Goal: Information Seeking & Learning: Learn about a topic

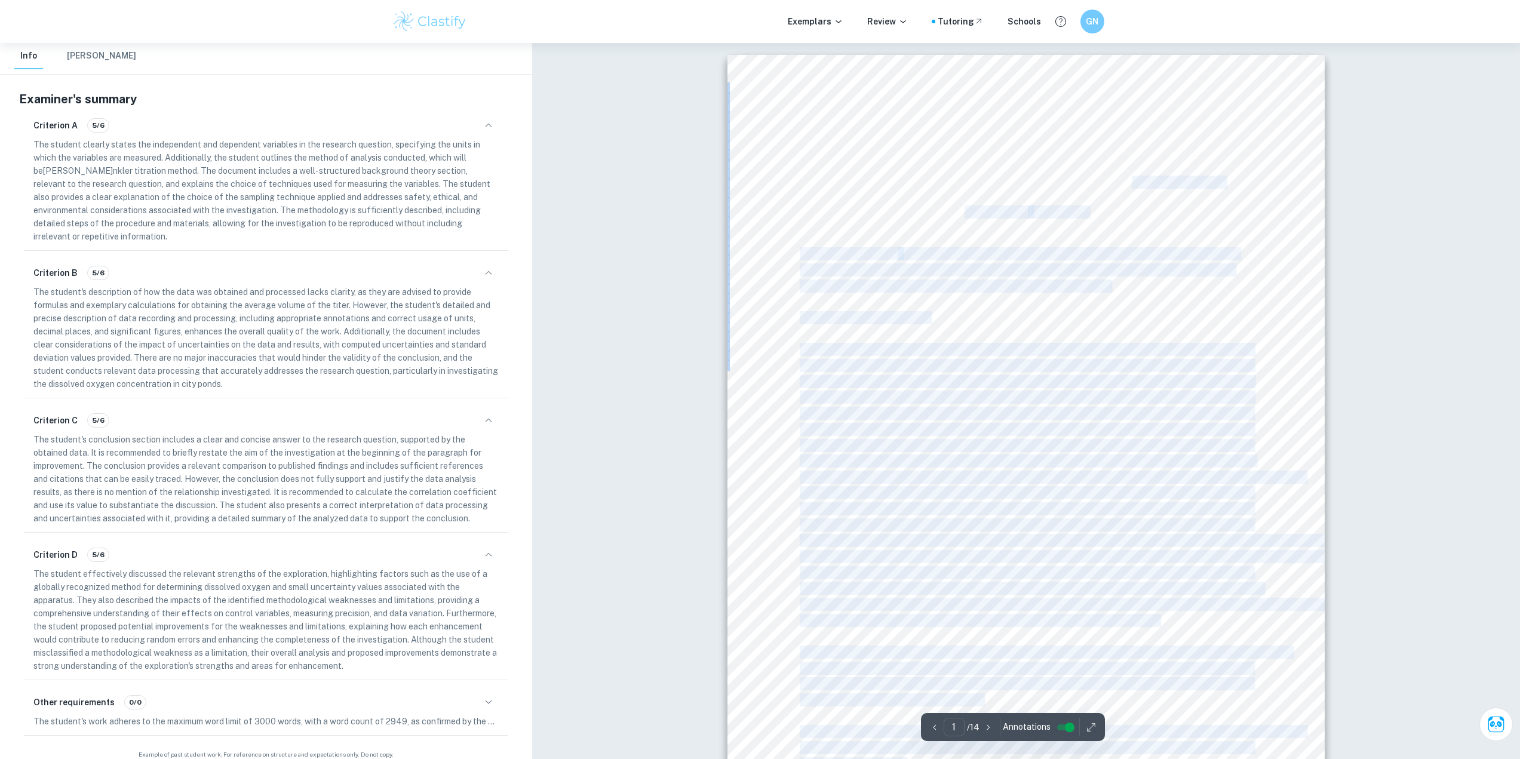
drag, startPoint x: 793, startPoint y: 137, endPoint x: 1132, endPoint y: 180, distance: 341.5
click at [1132, 180] on div "1 candidate code: QWER123 Examining the relationship between the distance from …" at bounding box center [1026, 477] width 597 height 845
click at [1161, 184] on div "1 candidate code: QWER123 Examining the relationship between the distance from …" at bounding box center [1026, 477] width 597 height 845
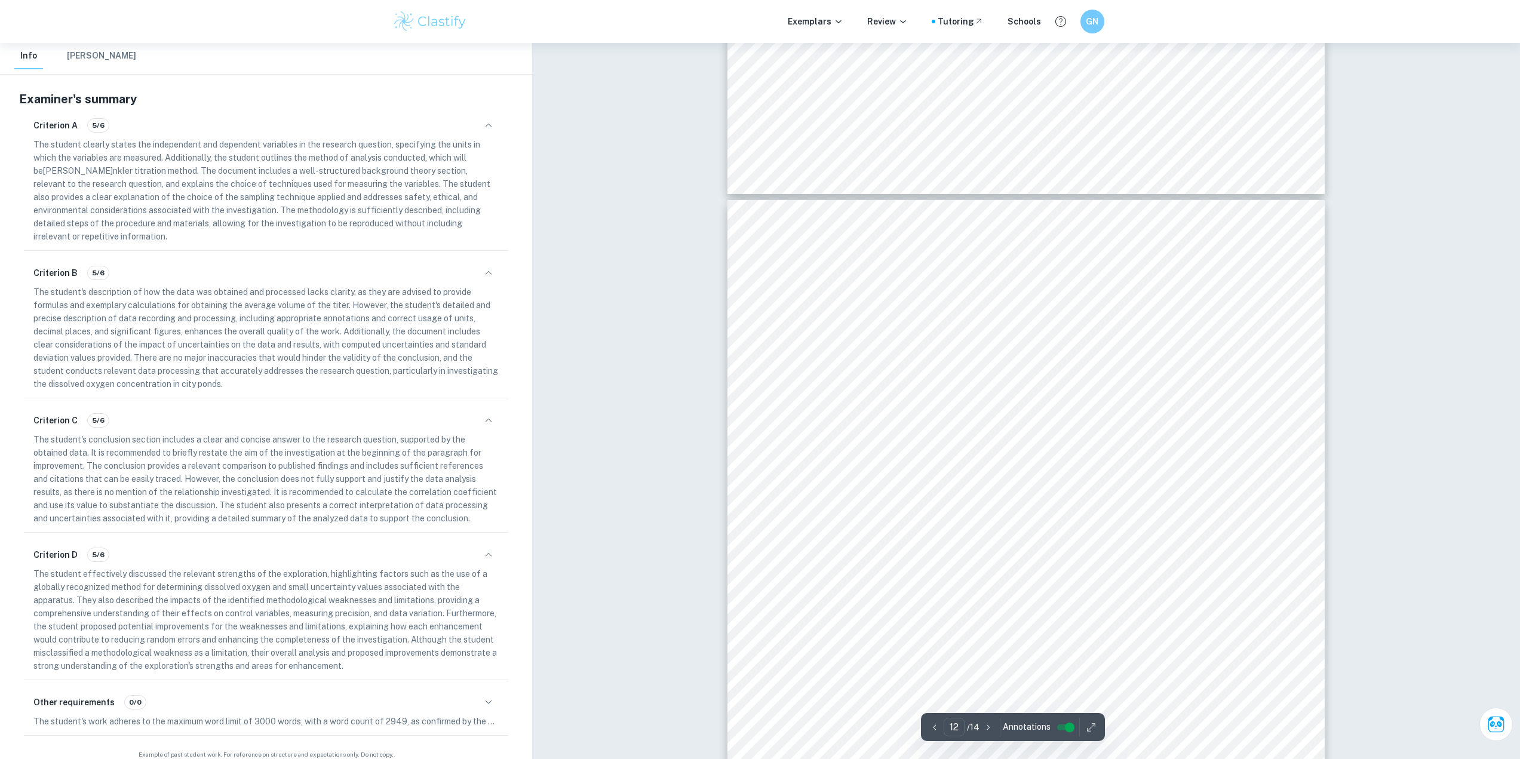
scroll to position [10244, 0]
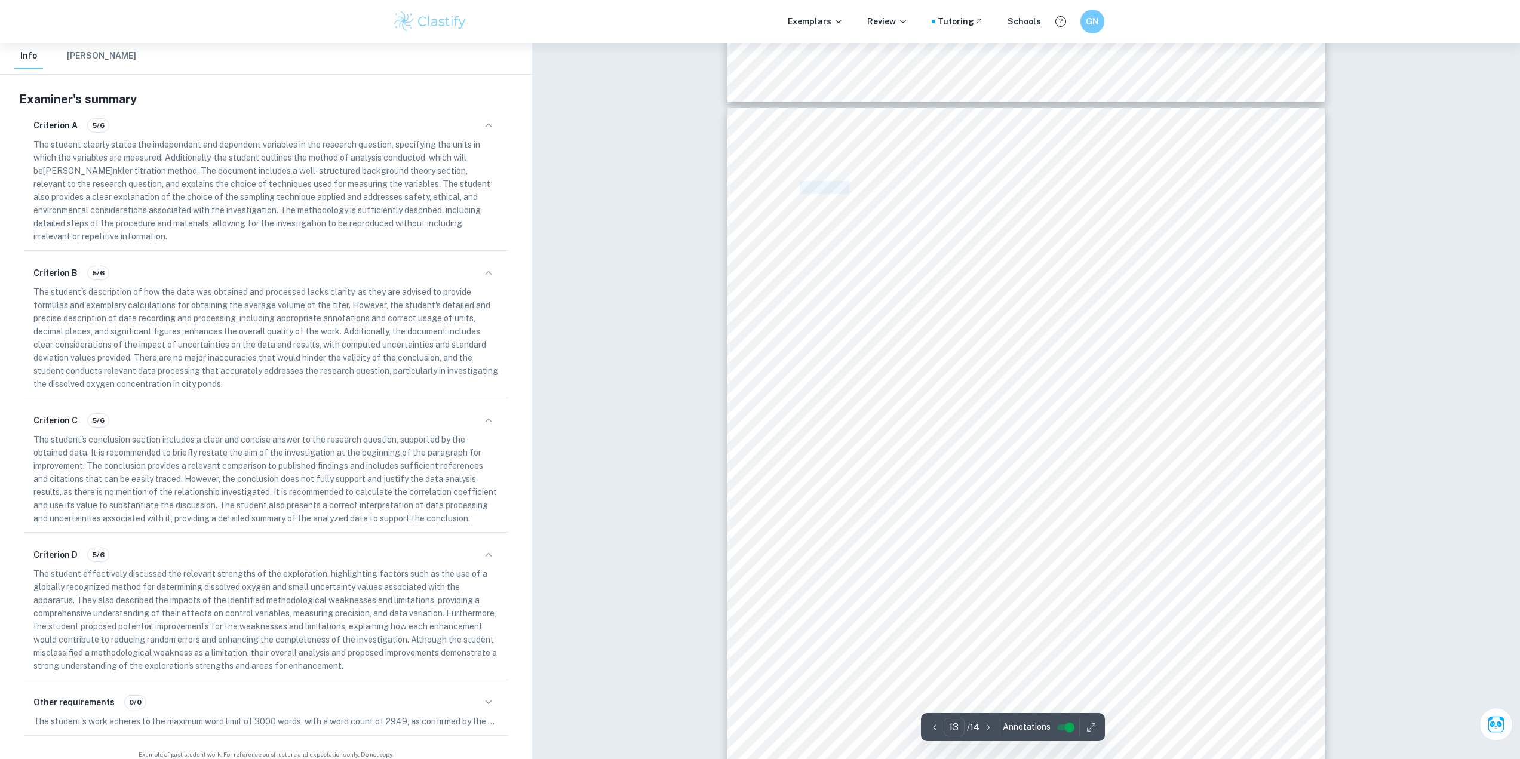
drag, startPoint x: 801, startPoint y: 188, endPoint x: 852, endPoint y: 182, distance: 51.1
click at [852, 182] on span "Extensions" at bounding box center [828, 188] width 56 height 12
copy span "Extension"
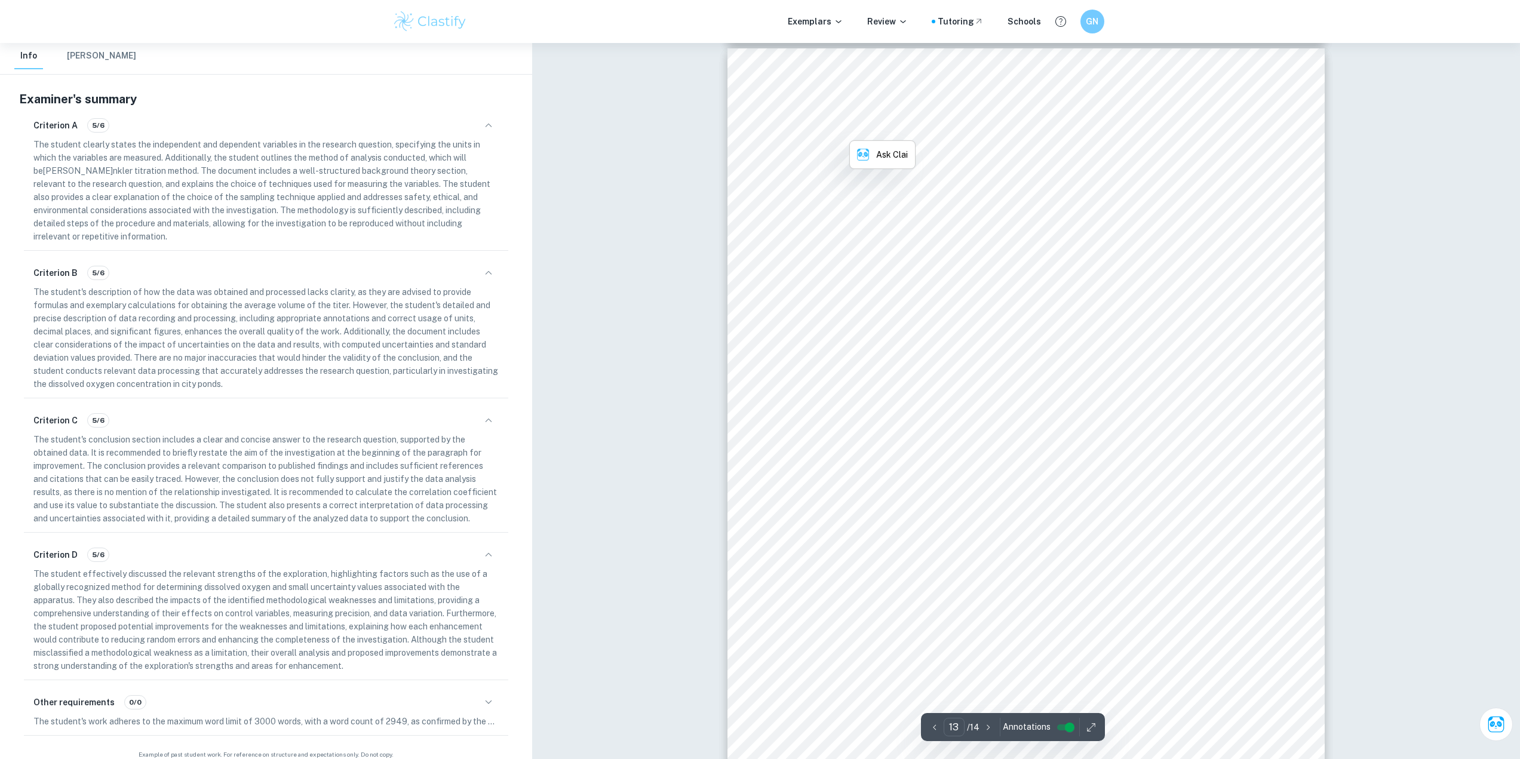
click at [1117, 281] on div "13 Extensions An idea to extend the study is to check the ecological status usi…" at bounding box center [1026, 470] width 597 height 845
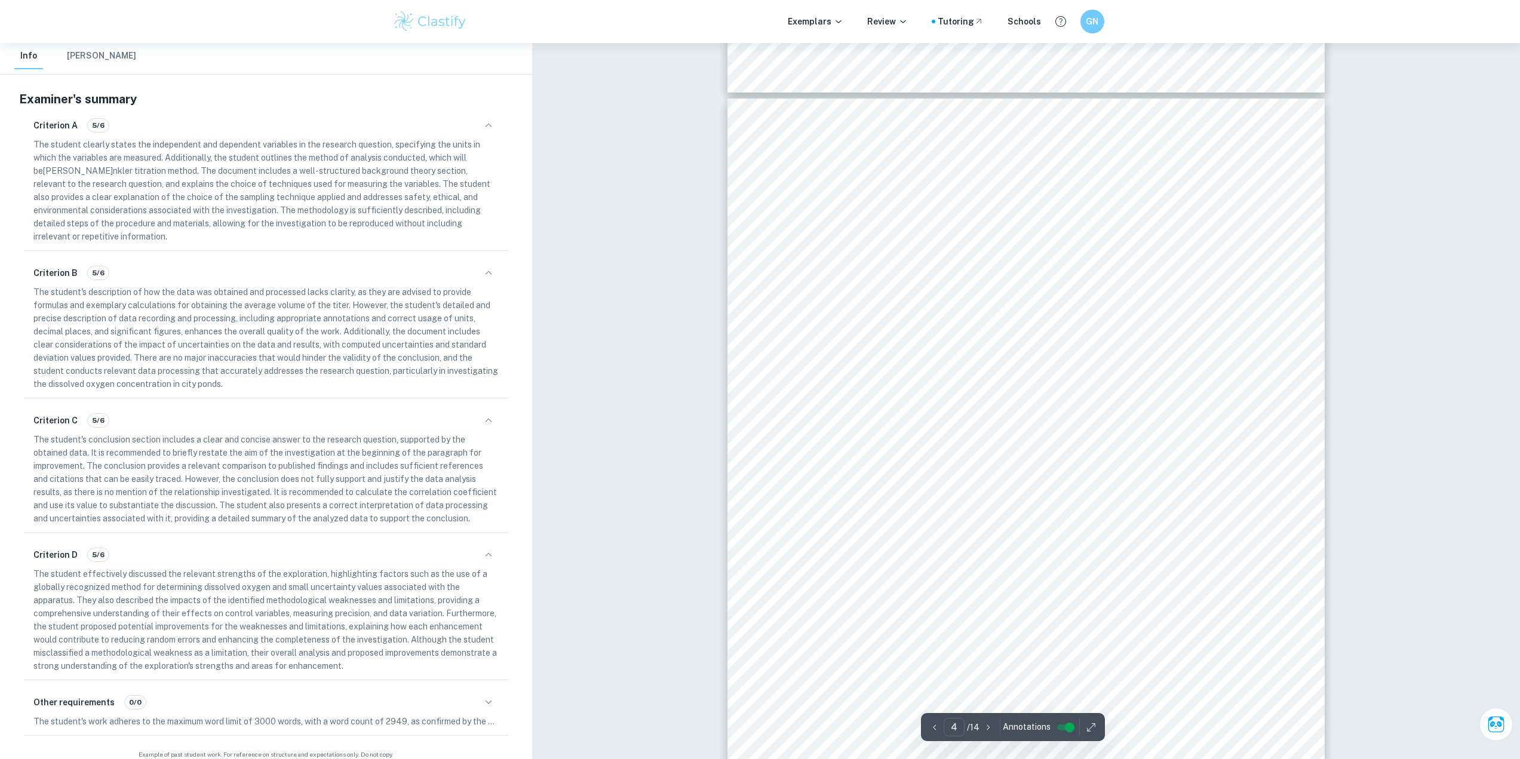
scroll to position [2607, 0]
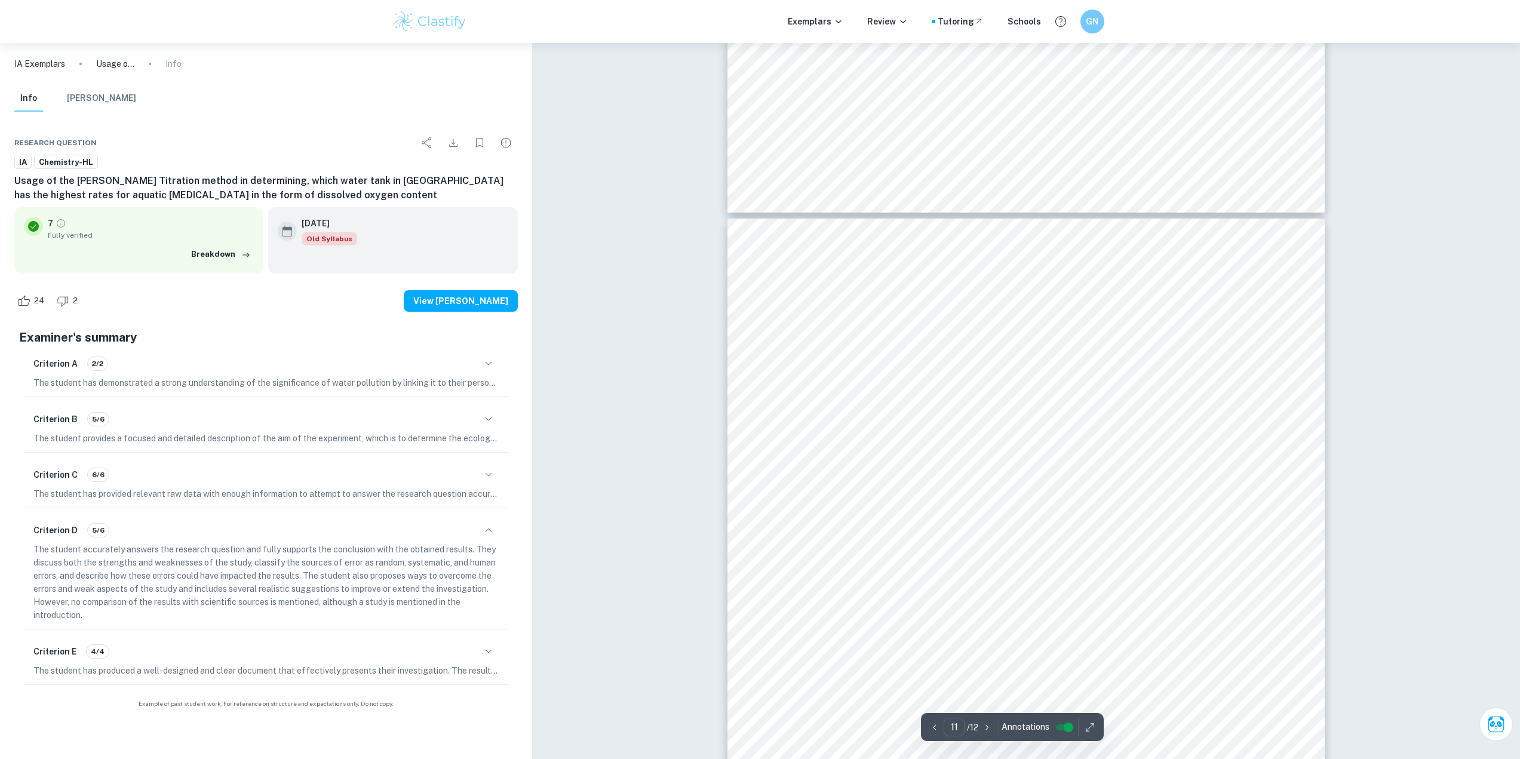
scroll to position [8484, 0]
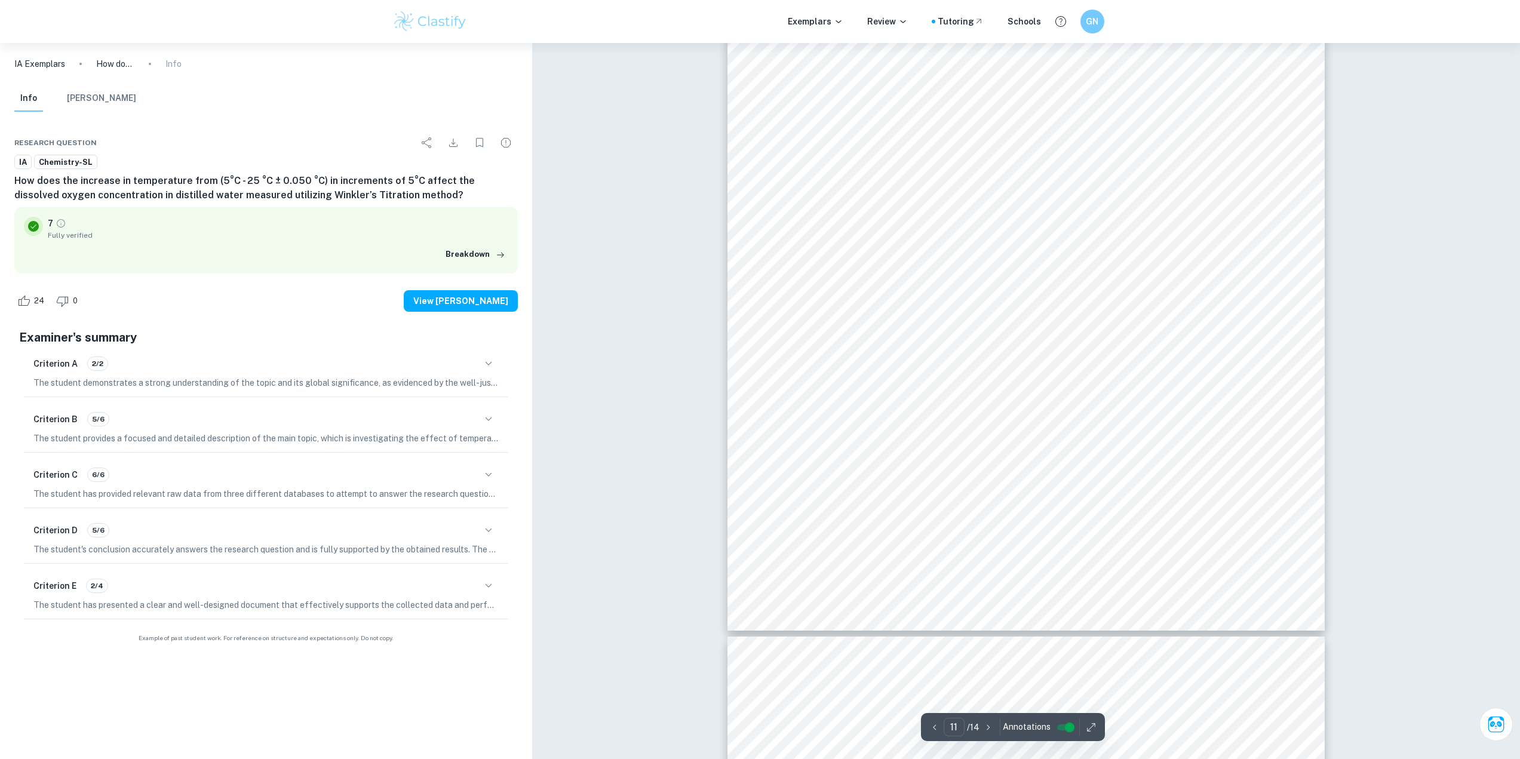
scroll to position [8113, 0]
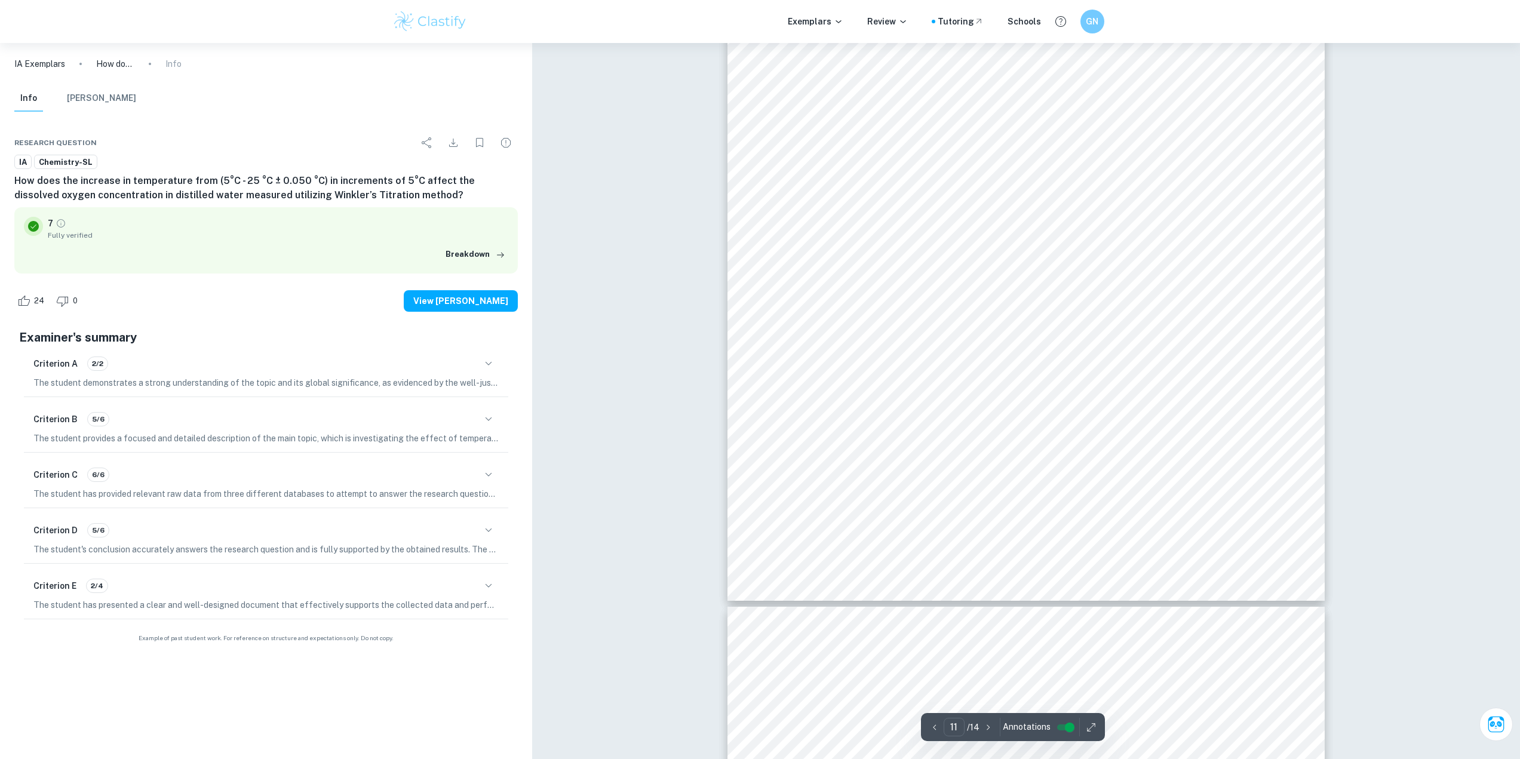
drag, startPoint x: 1079, startPoint y: 428, endPoint x: 821, endPoint y: 280, distance: 297.4
click at [817, 284] on div "[PERSON_NAME] 11 there are many factors that could have had an influence on the…" at bounding box center [1026, 214] width 597 height 773
